Goal: Navigation & Orientation: Find specific page/section

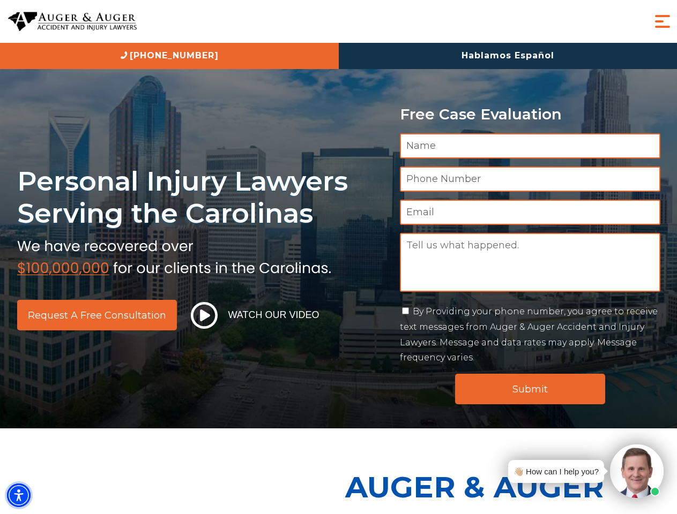
click at [19, 496] on img "Accessibility Menu" at bounding box center [19, 496] width 24 height 24
